Goal: Task Accomplishment & Management: Use online tool/utility

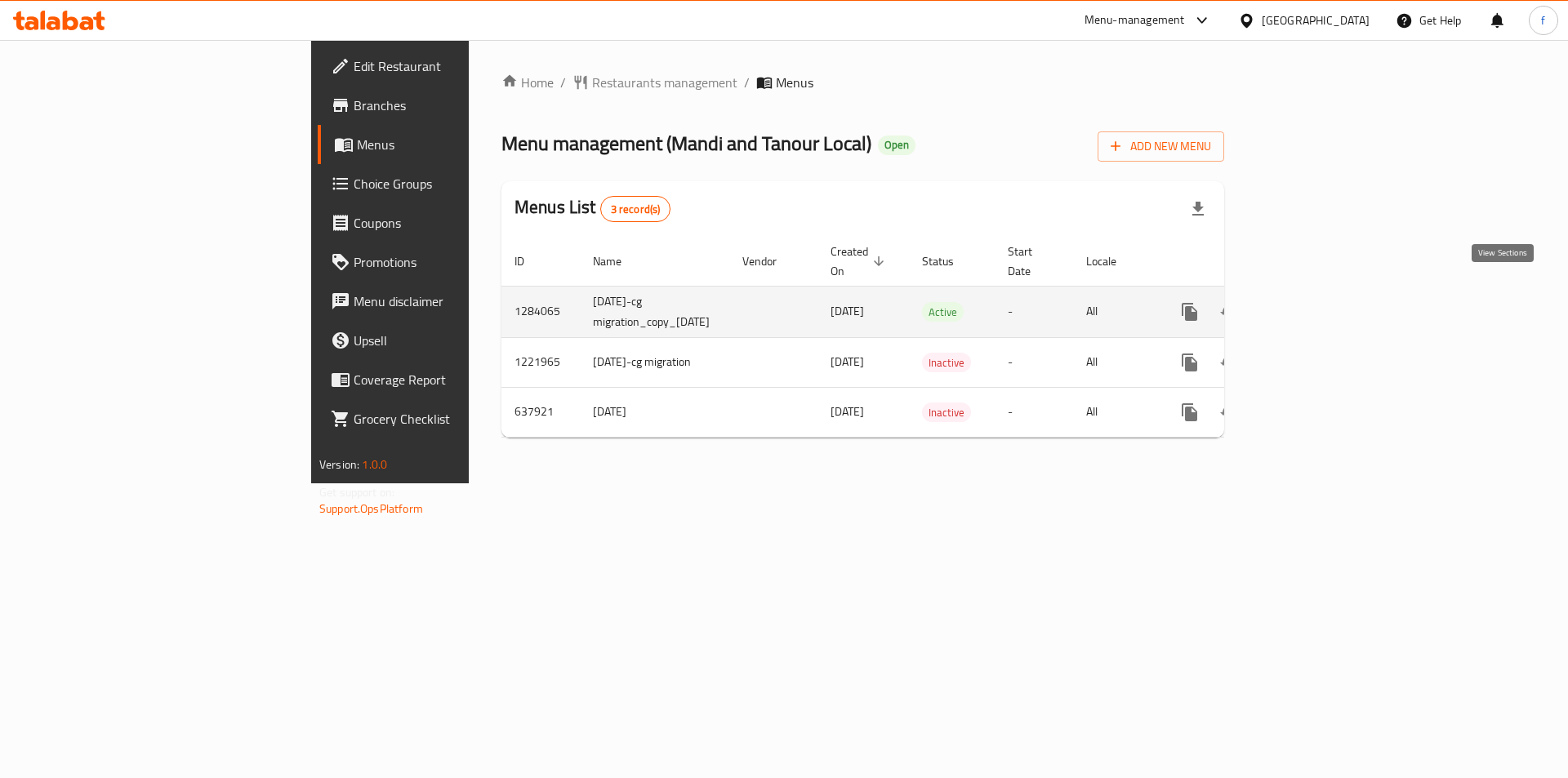
click at [1315, 304] on icon "enhanced table" at bounding box center [1308, 311] width 15 height 15
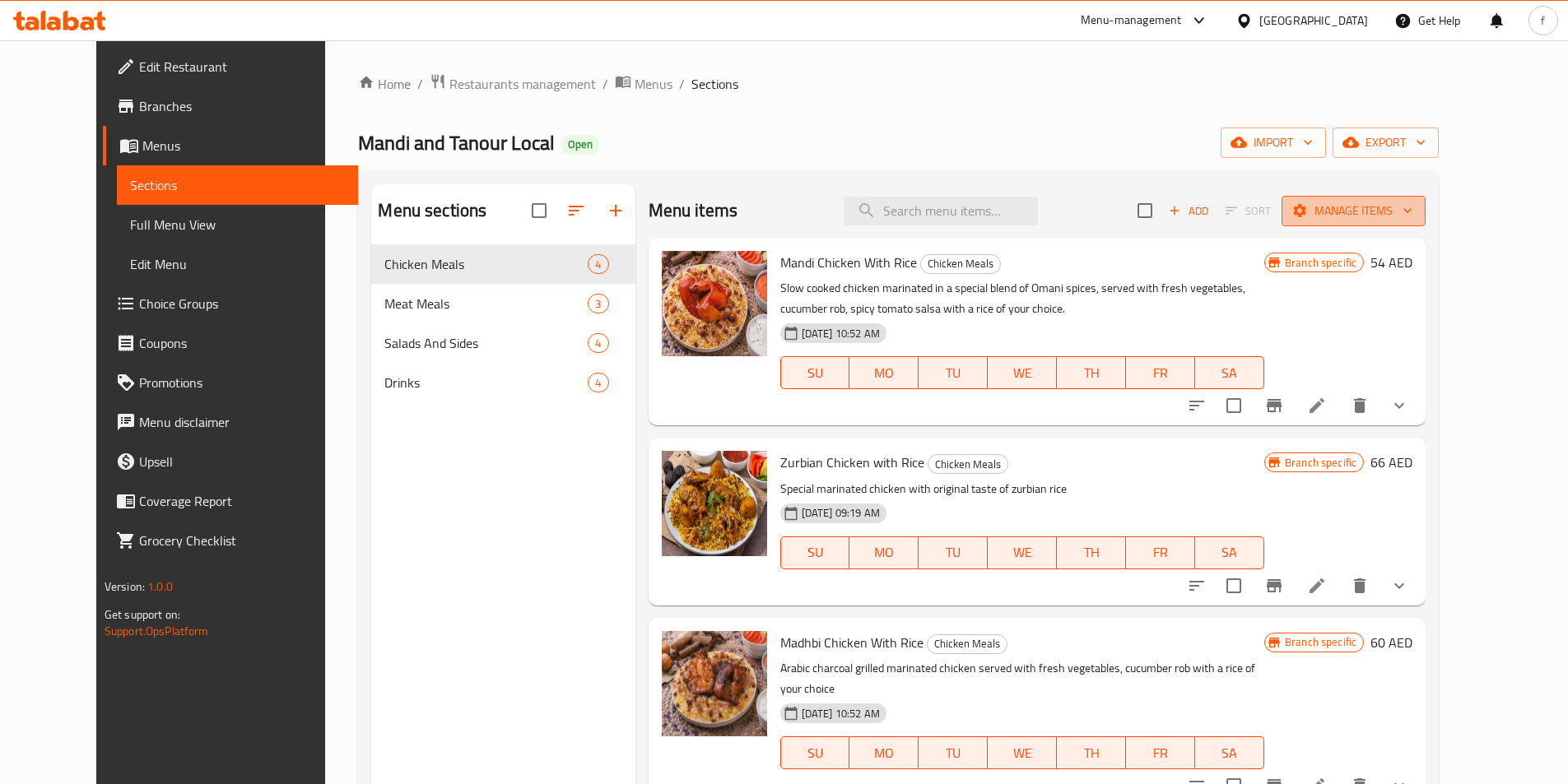
click at [1412, 220] on span "Manage items" at bounding box center [1353, 211] width 118 height 21
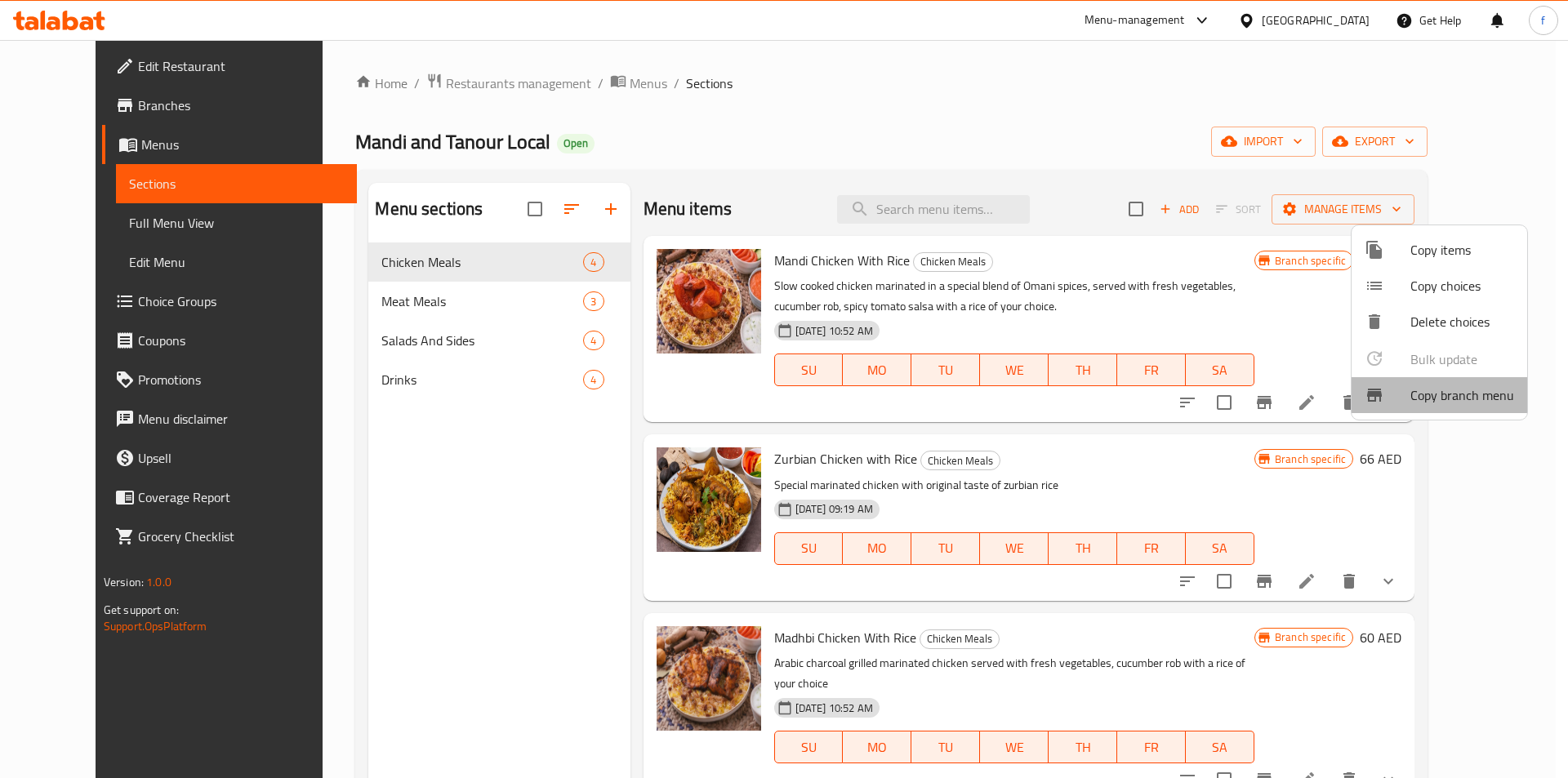
click at [1442, 395] on span "Copy branch menu" at bounding box center [1462, 395] width 104 height 20
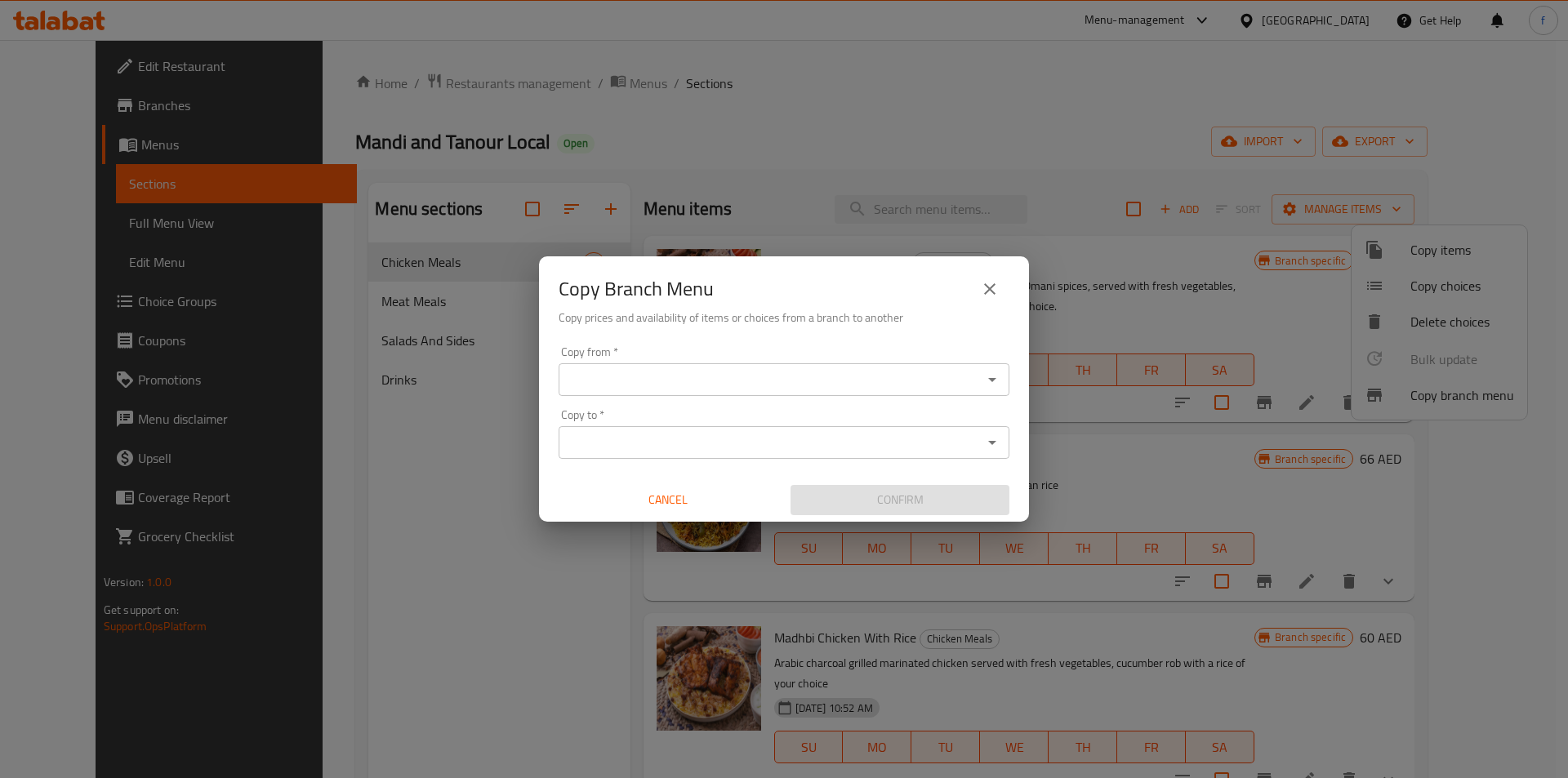
click at [630, 382] on input "Copy from   *" at bounding box center [771, 379] width 414 height 23
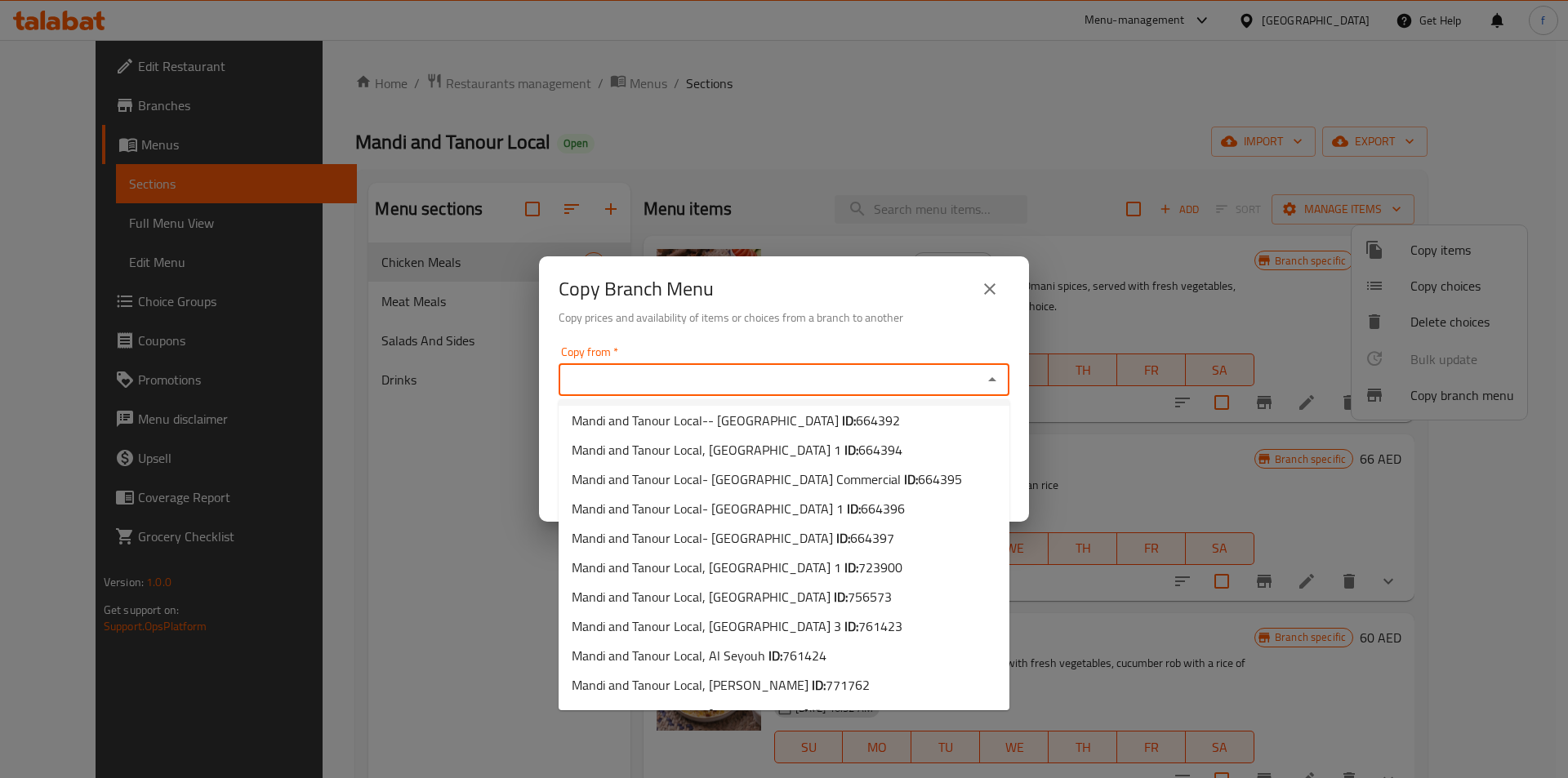
scroll to position [113, 0]
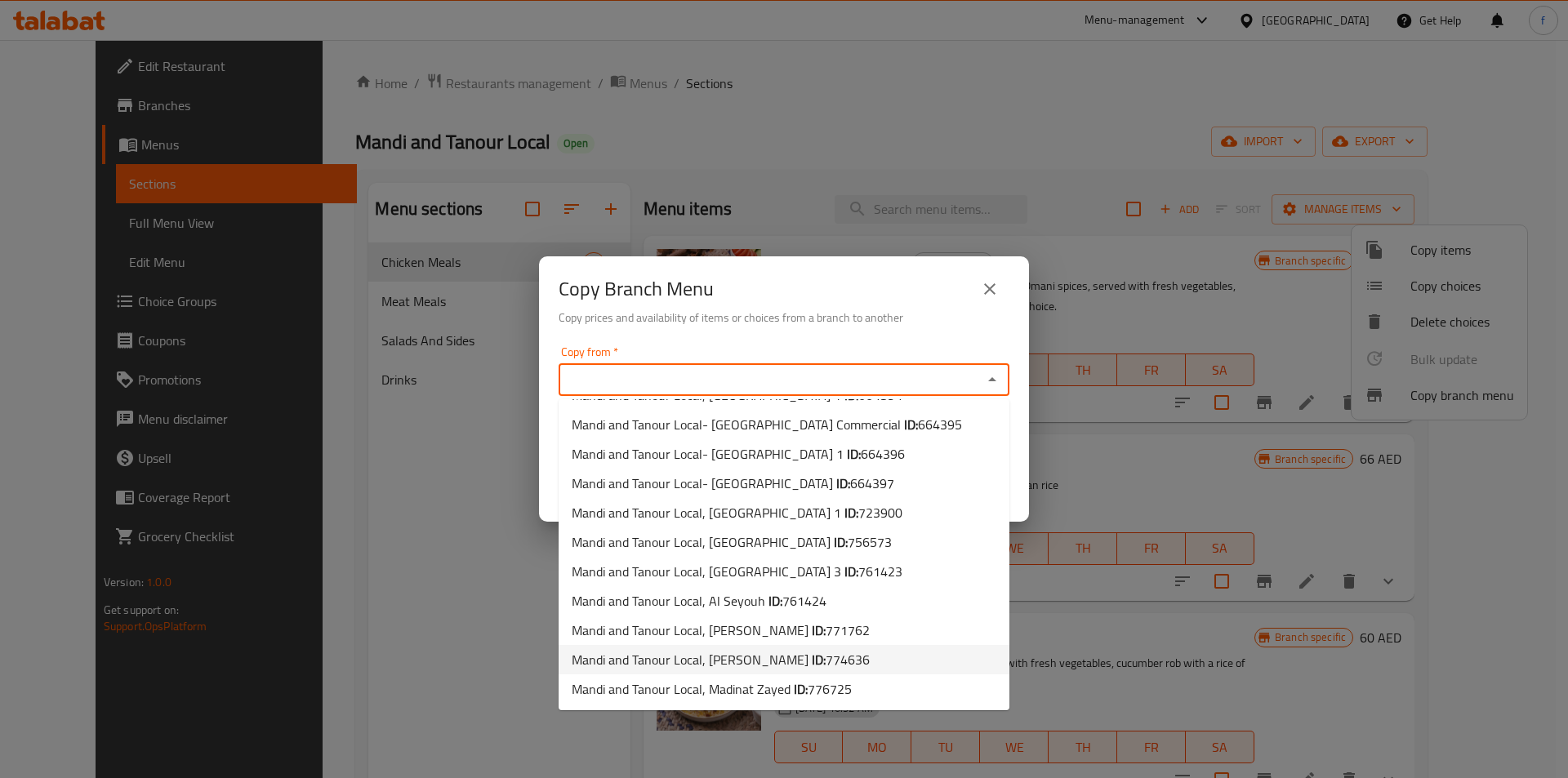
click at [826, 664] on span "774636" at bounding box center [848, 659] width 44 height 25
type input "Mandi and Tanour Local, [PERSON_NAME]"
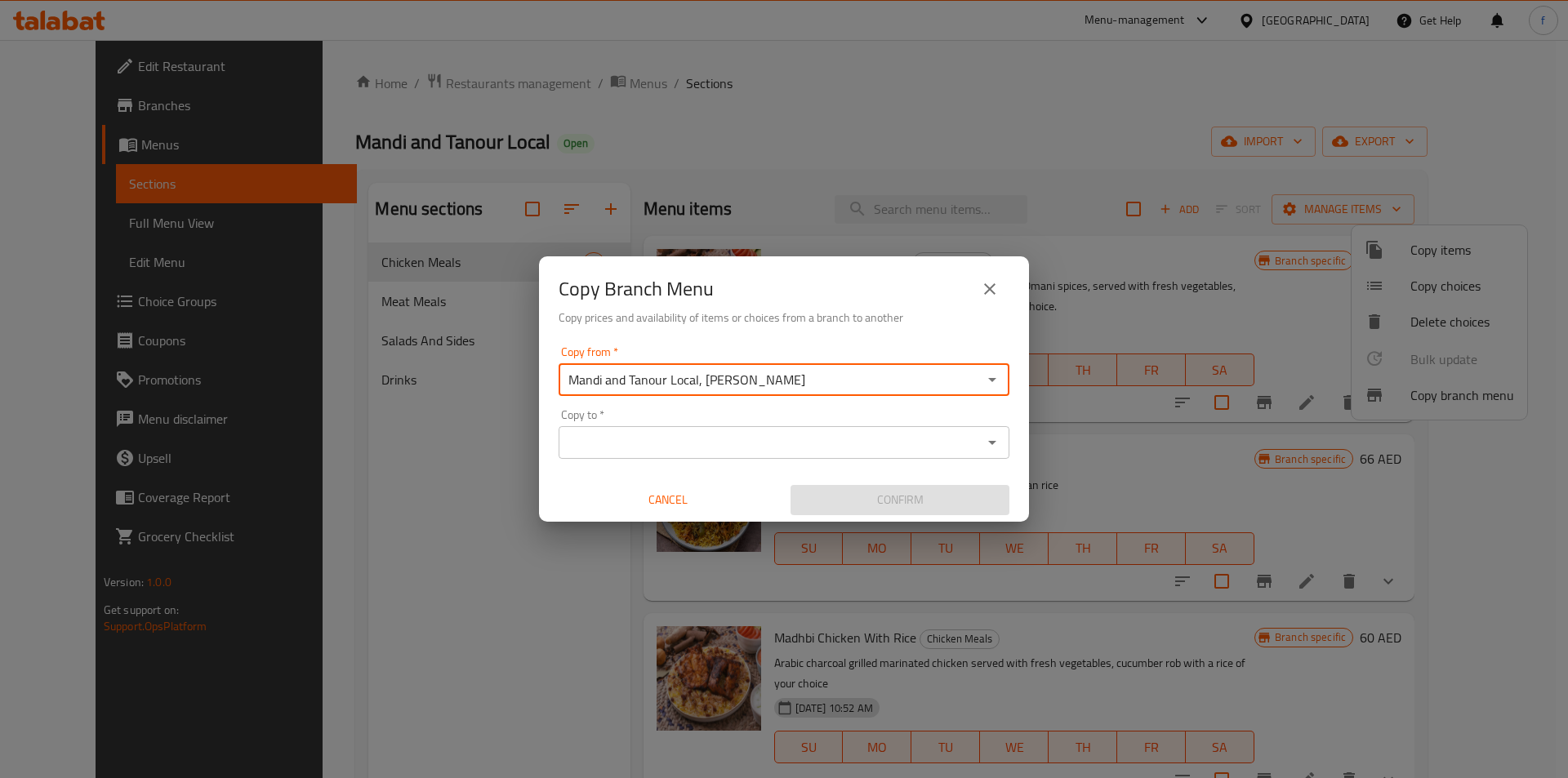
click at [670, 429] on div "Copy to *" at bounding box center [784, 443] width 450 height 33
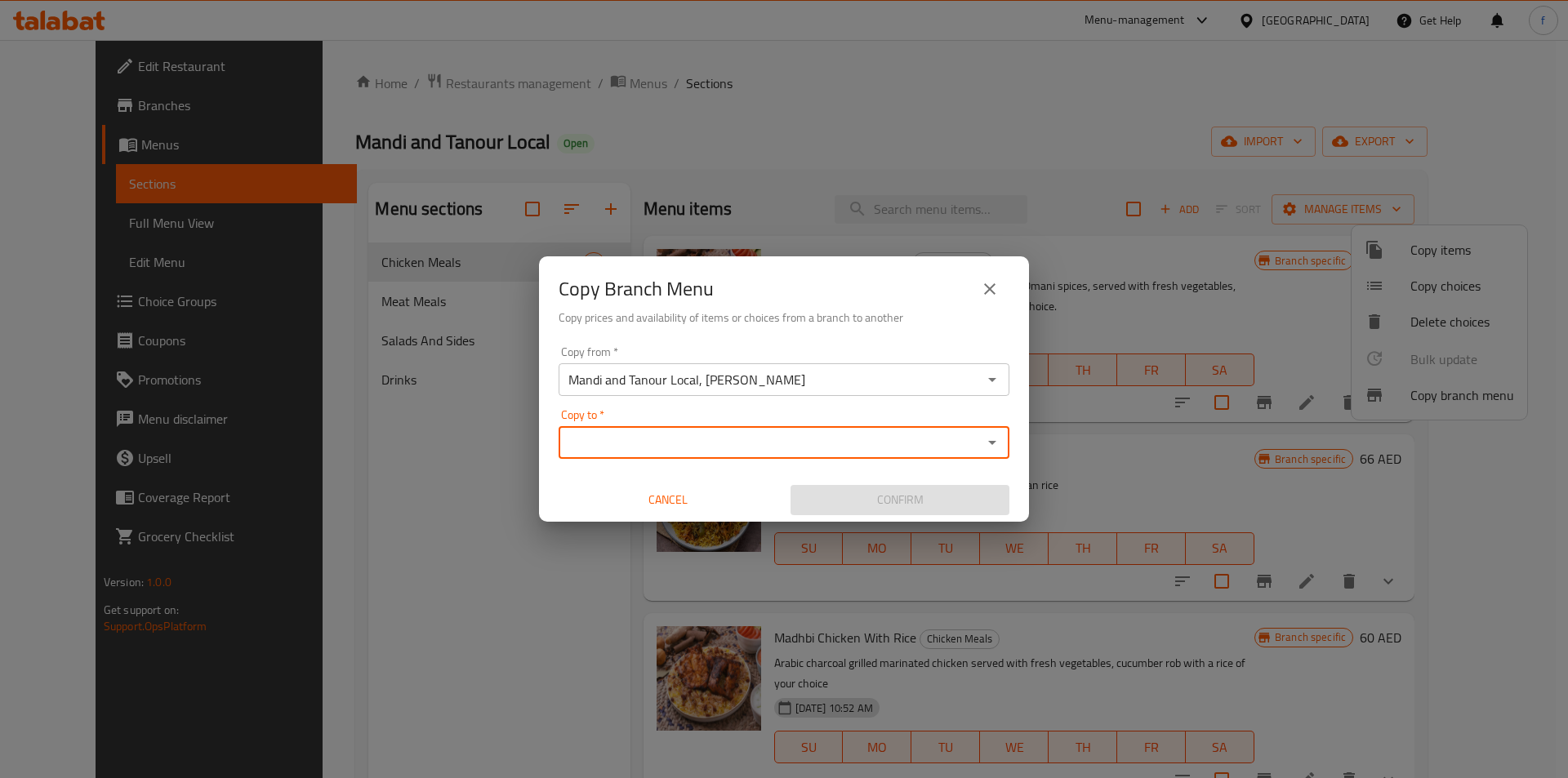
click at [903, 444] on input "Copy to   *" at bounding box center [771, 443] width 414 height 23
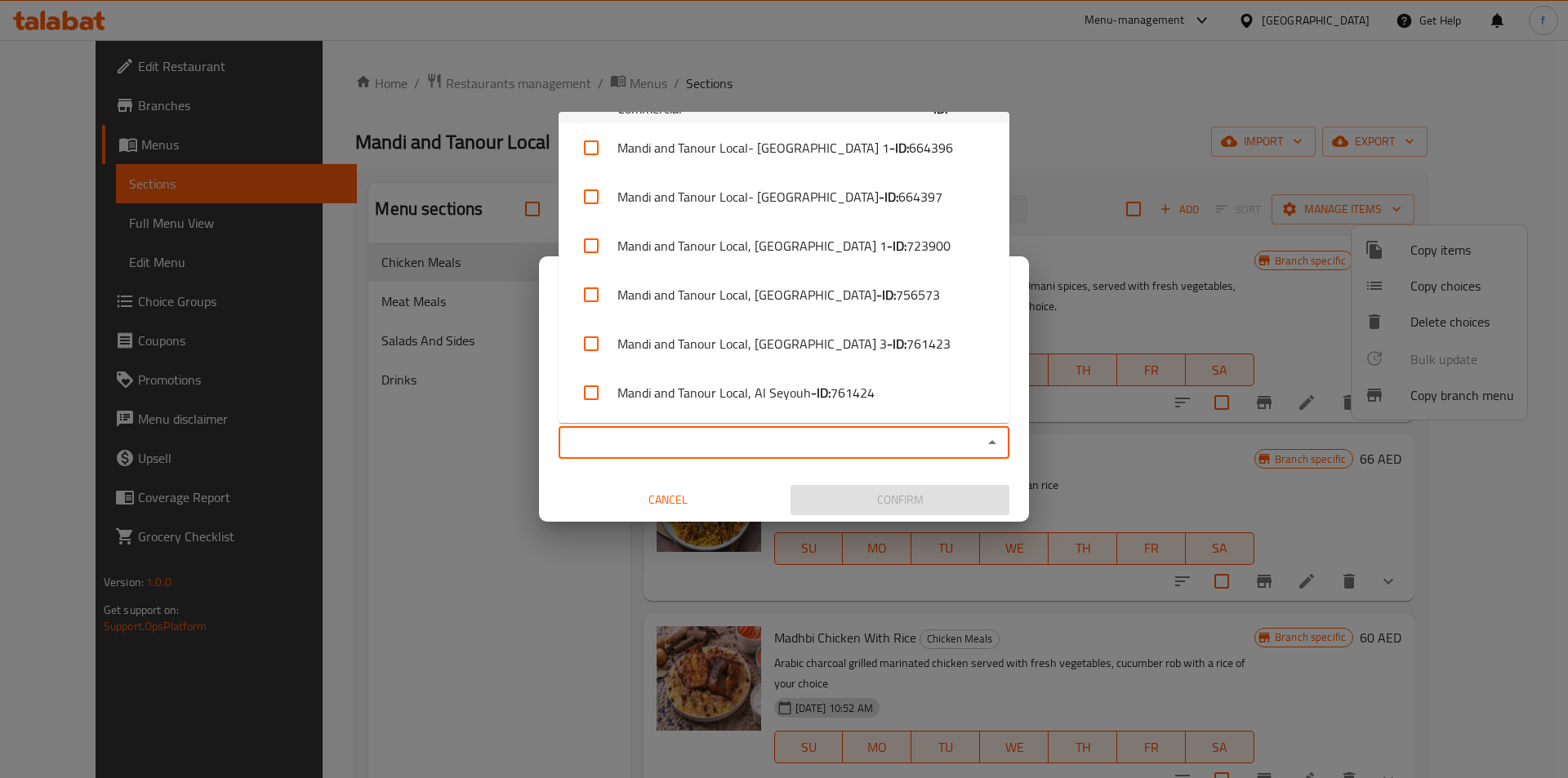
scroll to position [388, 0]
click at [824, 384] on li "Mandi and Tanour Local, Madinat Zayed - ID: 776725" at bounding box center [784, 392] width 450 height 49
checkbox input "true"
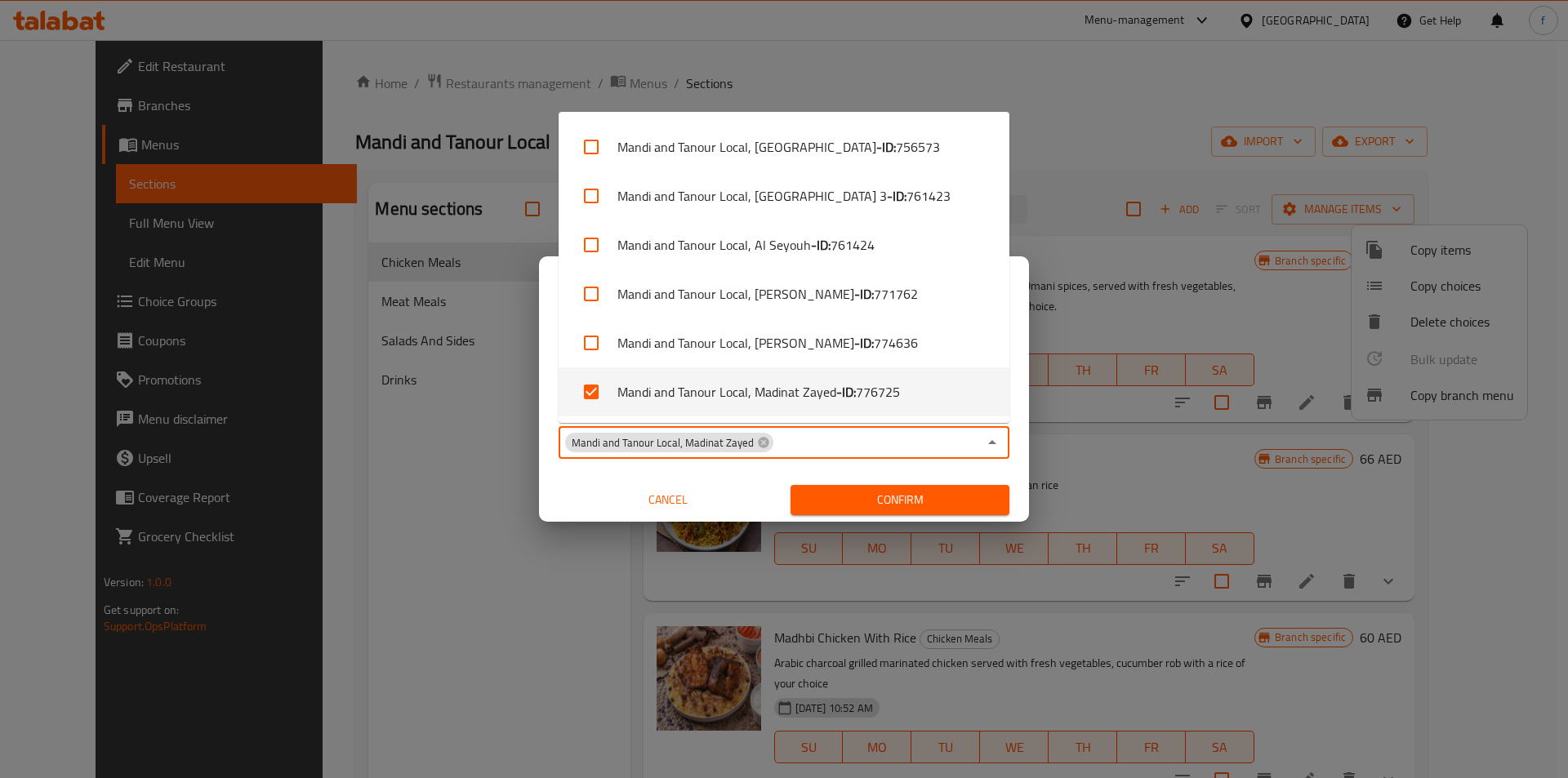
click at [940, 492] on span "Confirm" at bounding box center [900, 500] width 193 height 21
